Goal: Transaction & Acquisition: Subscribe to service/newsletter

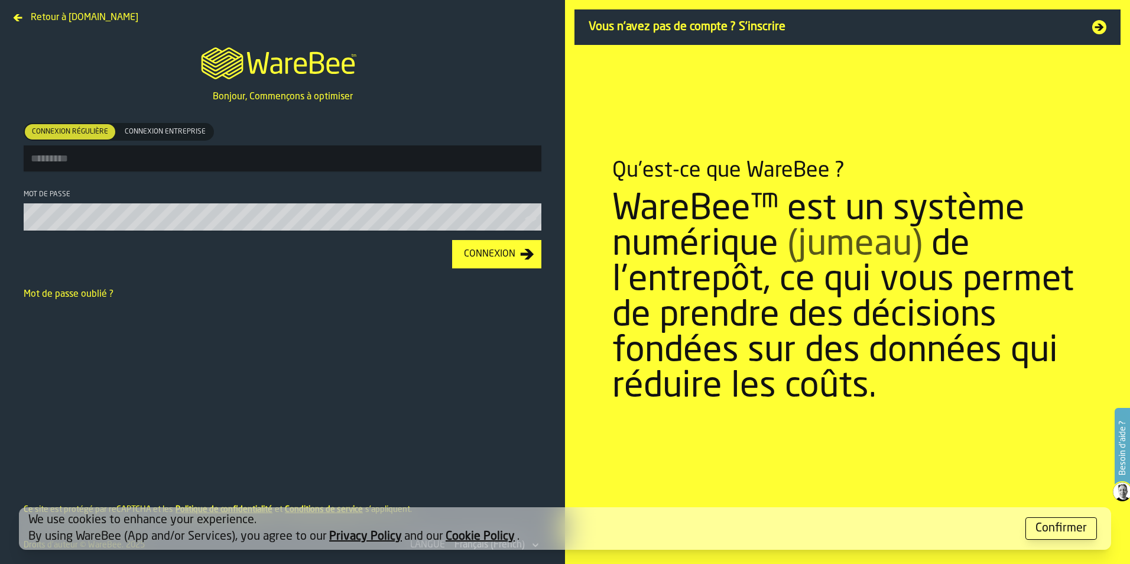
click at [694, 26] on span "Vous n'avez pas de compte ? S'inscrire" at bounding box center [833, 27] width 489 height 17
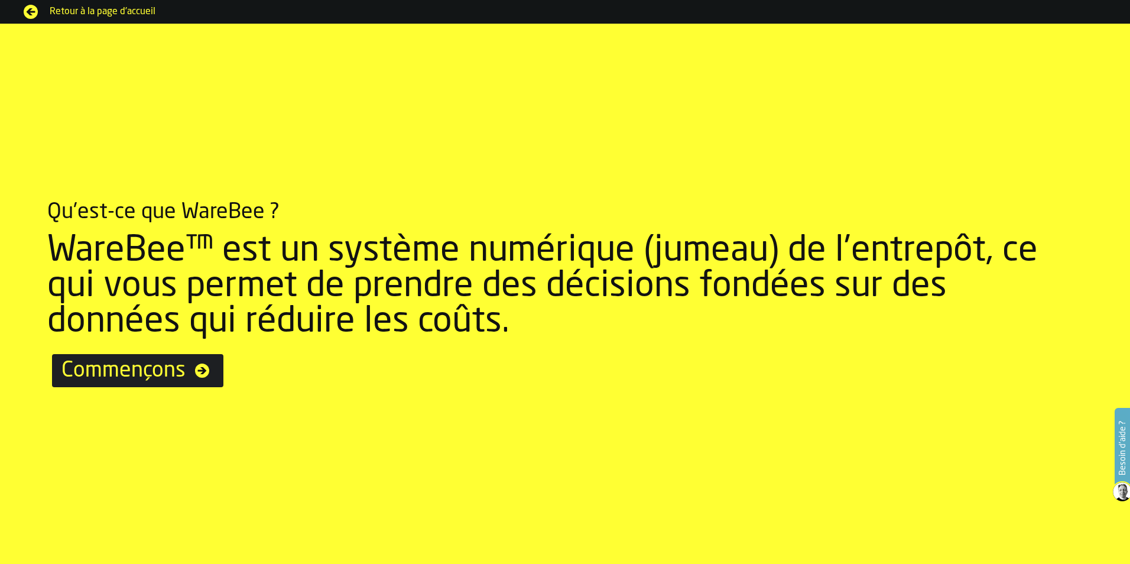
click at [102, 373] on span "Commençons" at bounding box center [123, 371] width 124 height 24
